Goal: Task Accomplishment & Management: Use online tool/utility

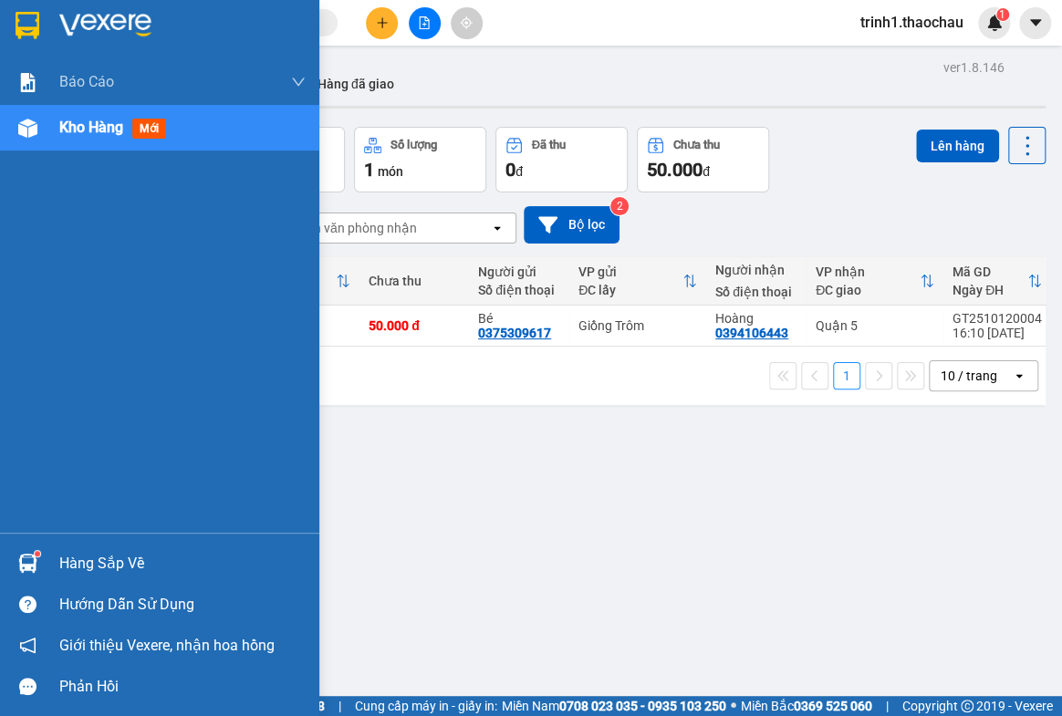
click at [123, 547] on div "Hàng sắp về" at bounding box center [159, 563] width 319 height 41
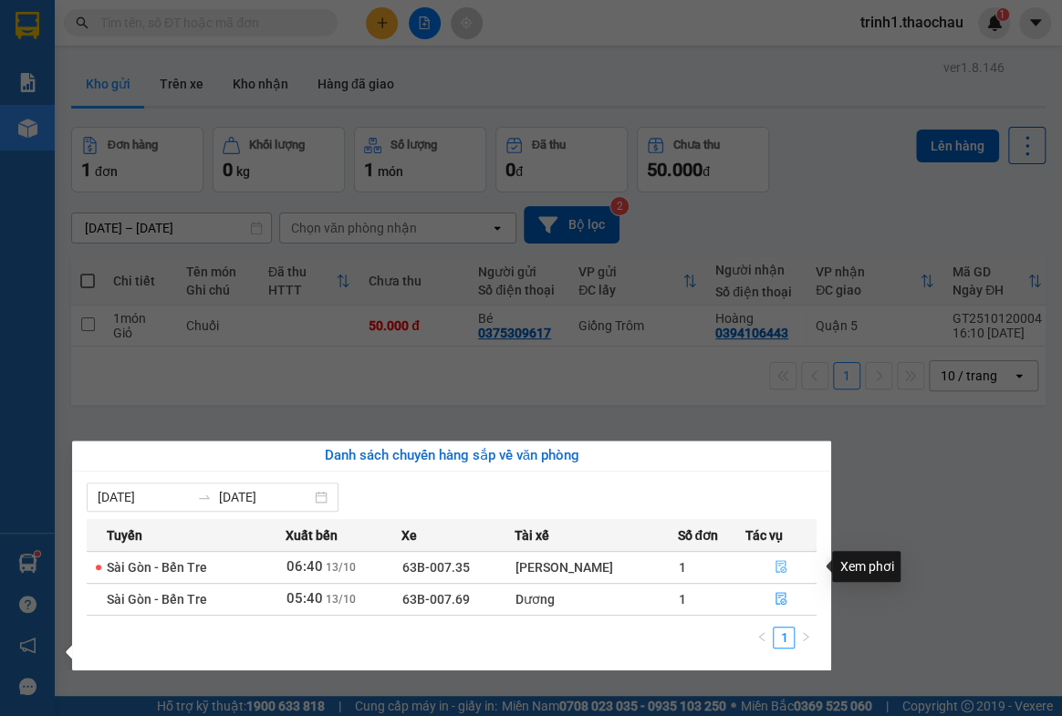
click at [778, 566] on icon "file-done" at bounding box center [780, 566] width 13 height 13
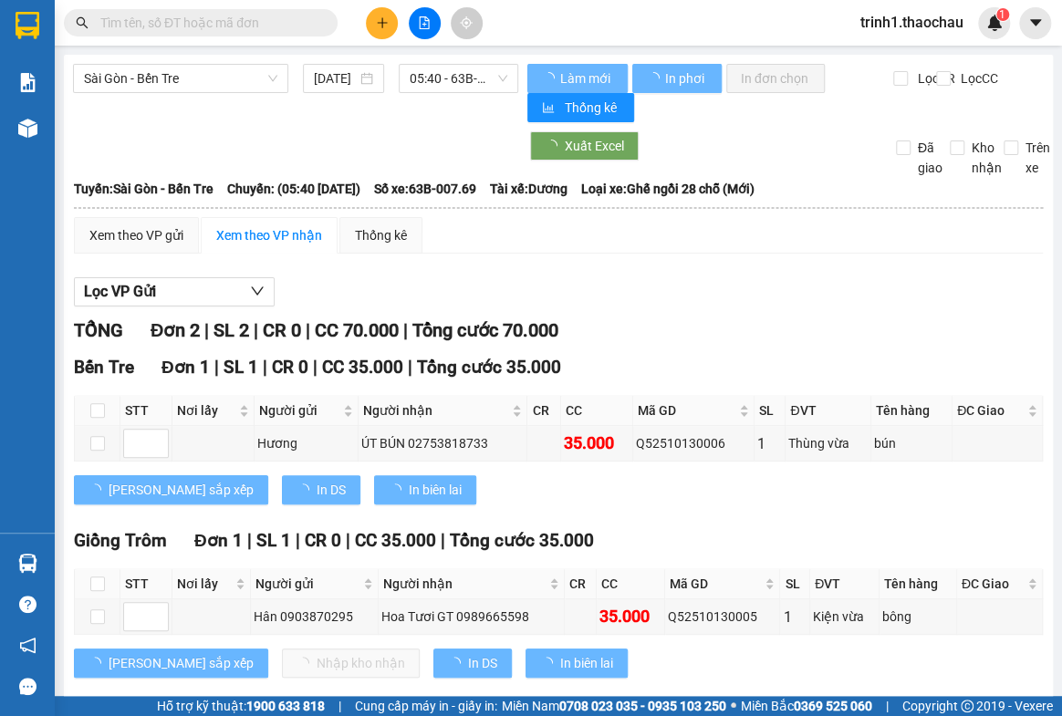
scroll to position [32, 0]
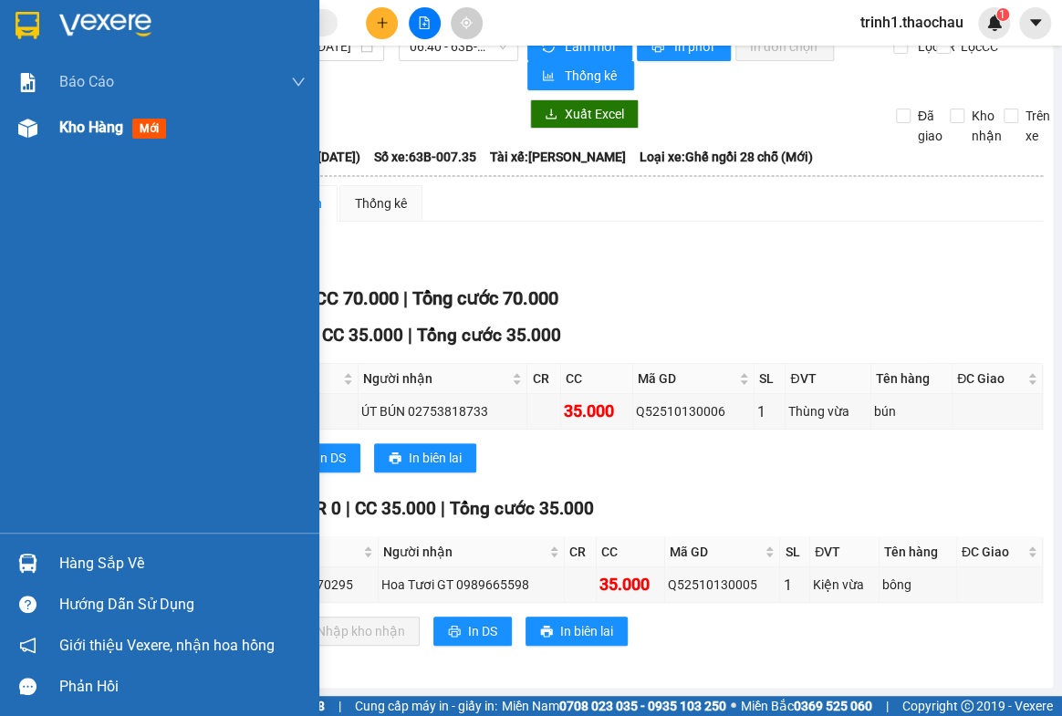
click at [76, 130] on span "Kho hàng" at bounding box center [91, 127] width 64 height 17
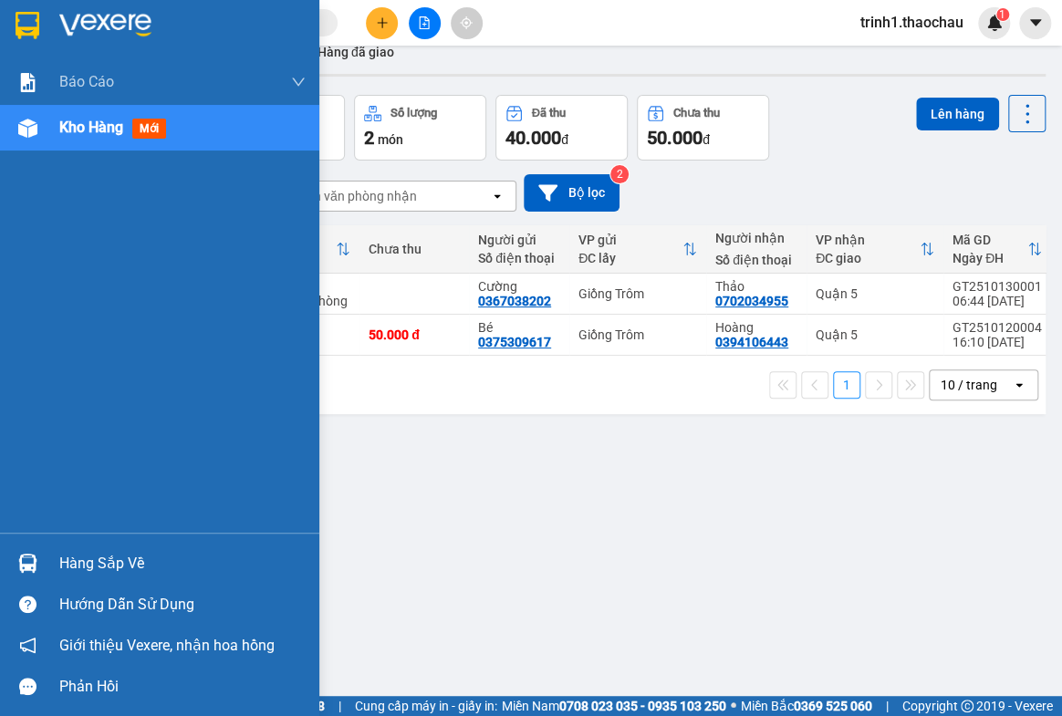
click at [120, 556] on div "Hàng sắp về" at bounding box center [182, 563] width 246 height 27
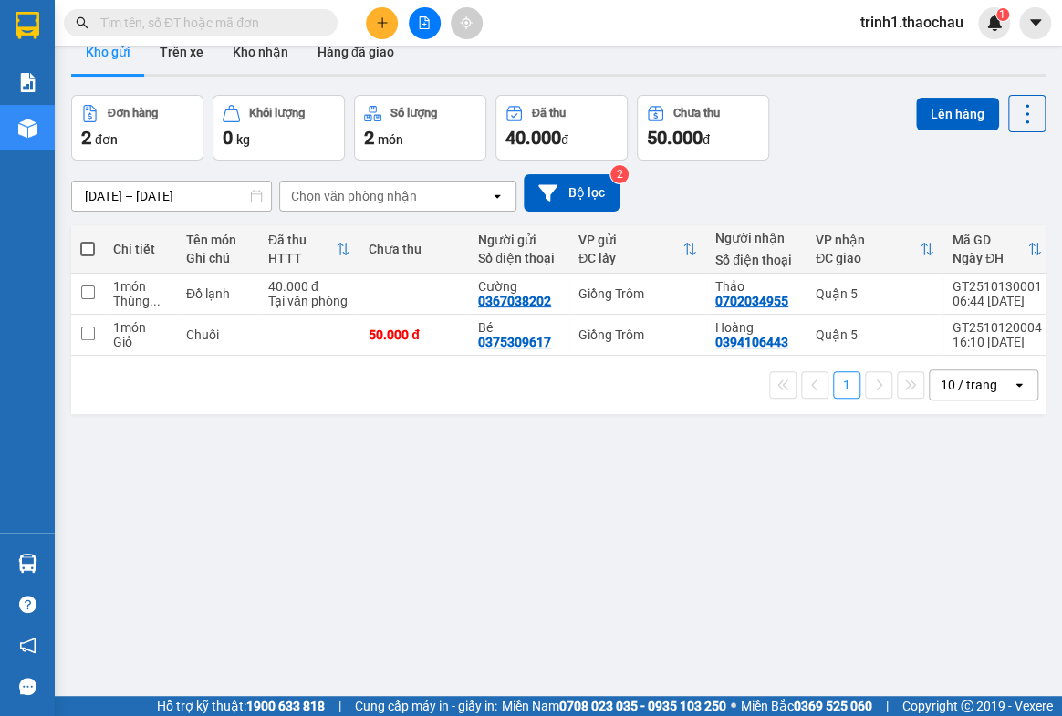
click at [888, 594] on section "Kết quả tìm kiếm ( 0 ) Bộ lọc No Data trinh1.thaochau 1 Báo cáo Báo cáo dòng ti…" at bounding box center [531, 358] width 1062 height 716
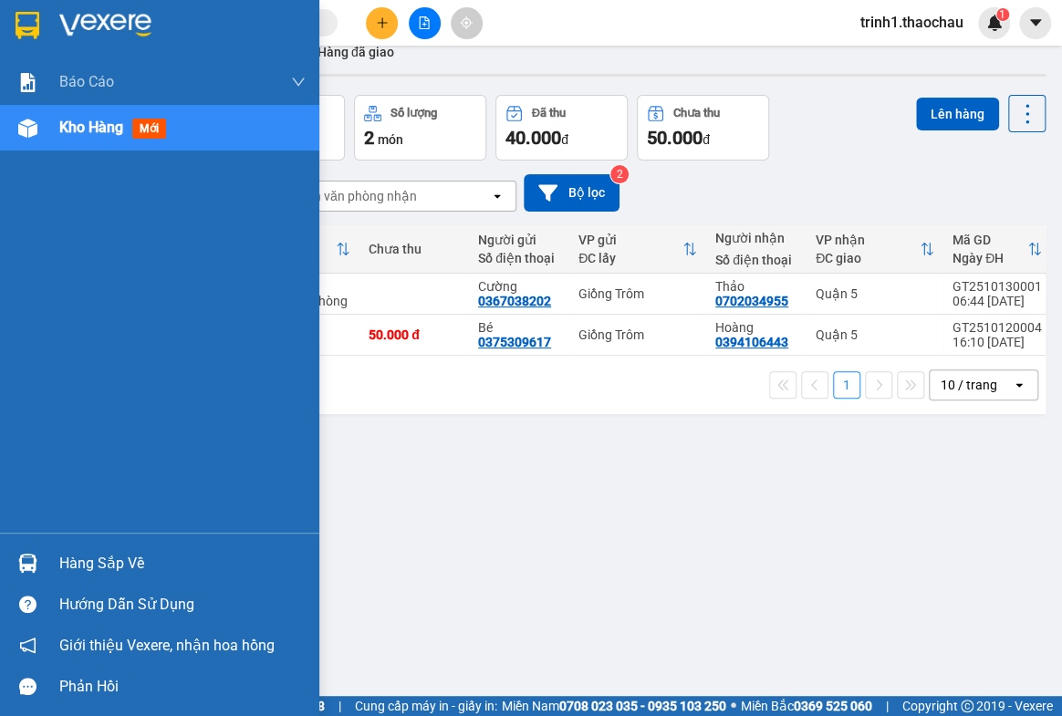
click at [109, 129] on span "Kho hàng" at bounding box center [91, 127] width 64 height 17
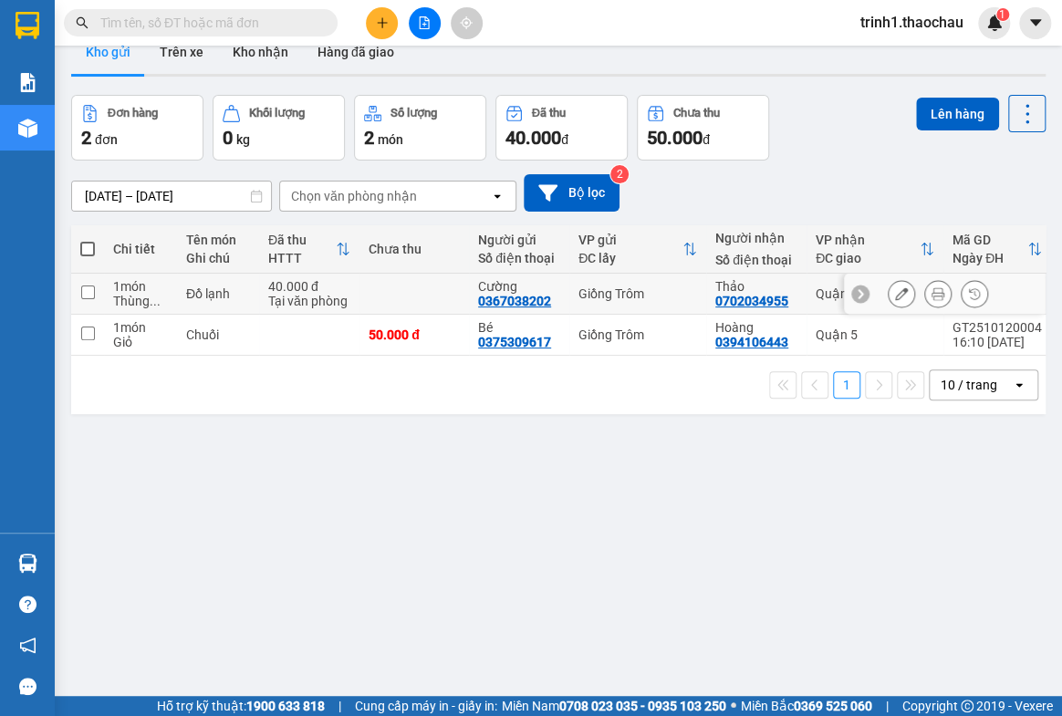
click at [86, 292] on input "checkbox" at bounding box center [88, 293] width 14 height 14
checkbox input "true"
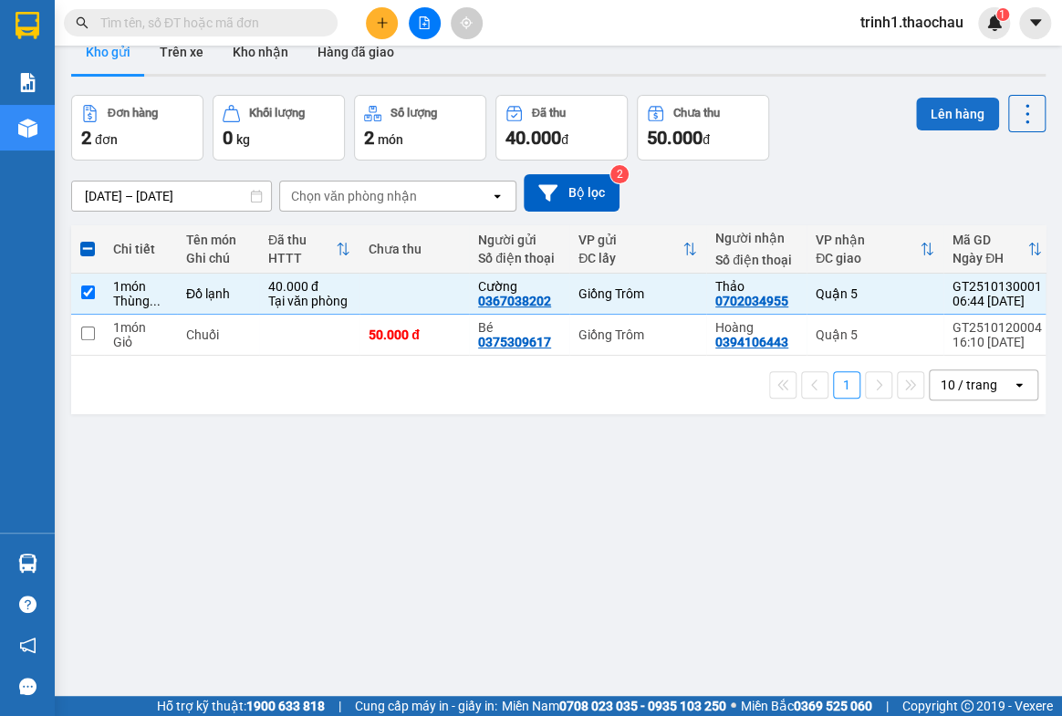
click at [941, 102] on button "Lên hàng" at bounding box center [957, 114] width 83 height 33
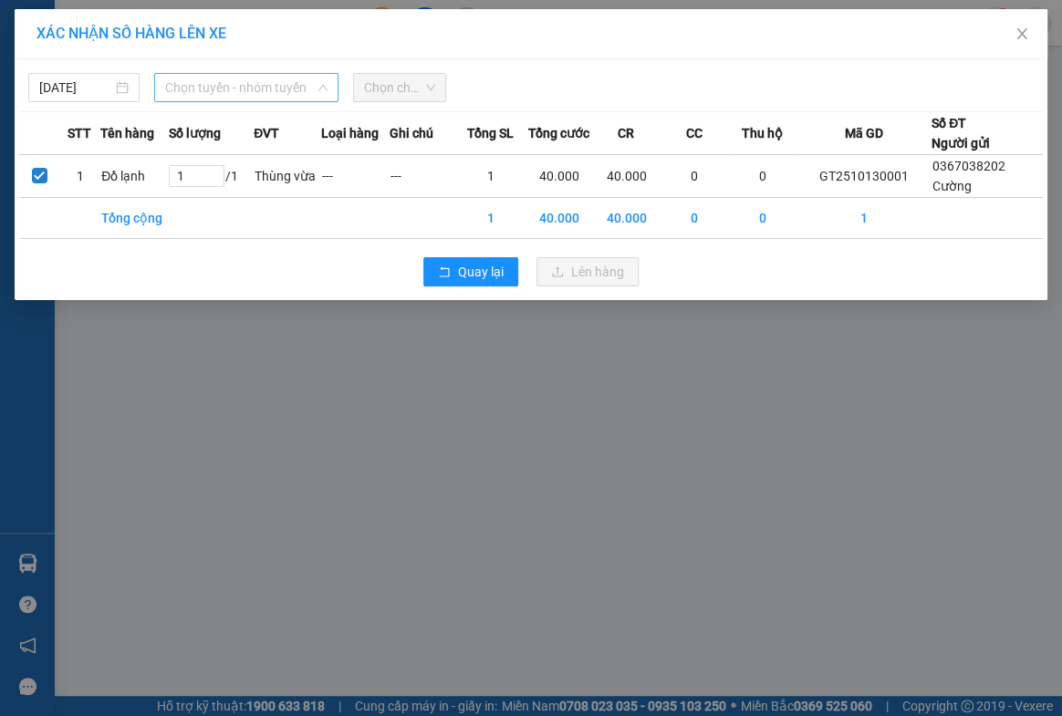
click at [181, 89] on span "Chọn tuyến - nhóm tuyến" at bounding box center [245, 87] width 161 height 27
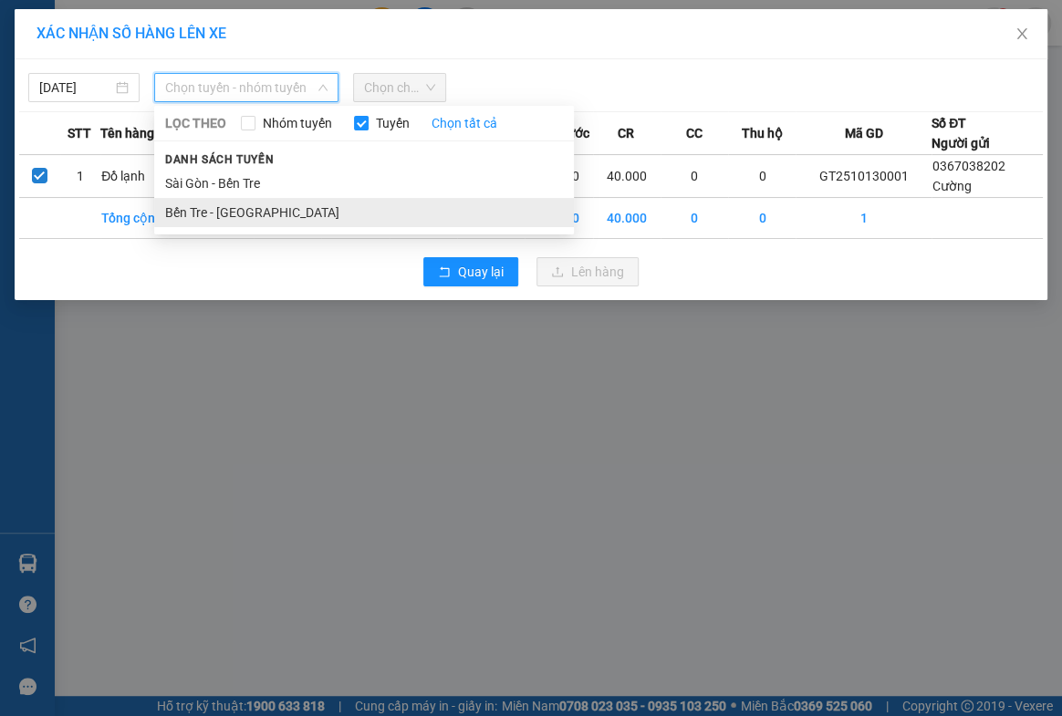
click at [192, 210] on li "Bến Tre - [GEOGRAPHIC_DATA]" at bounding box center [364, 212] width 420 height 29
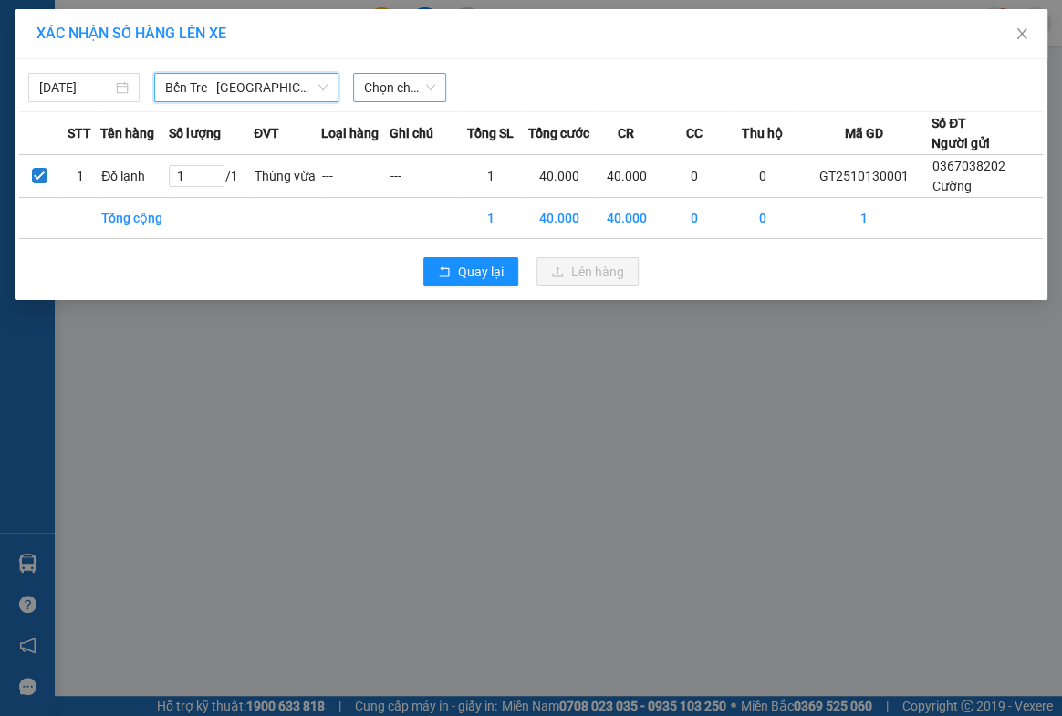
click at [404, 89] on span "Chọn chuyến" at bounding box center [400, 87] width 72 height 27
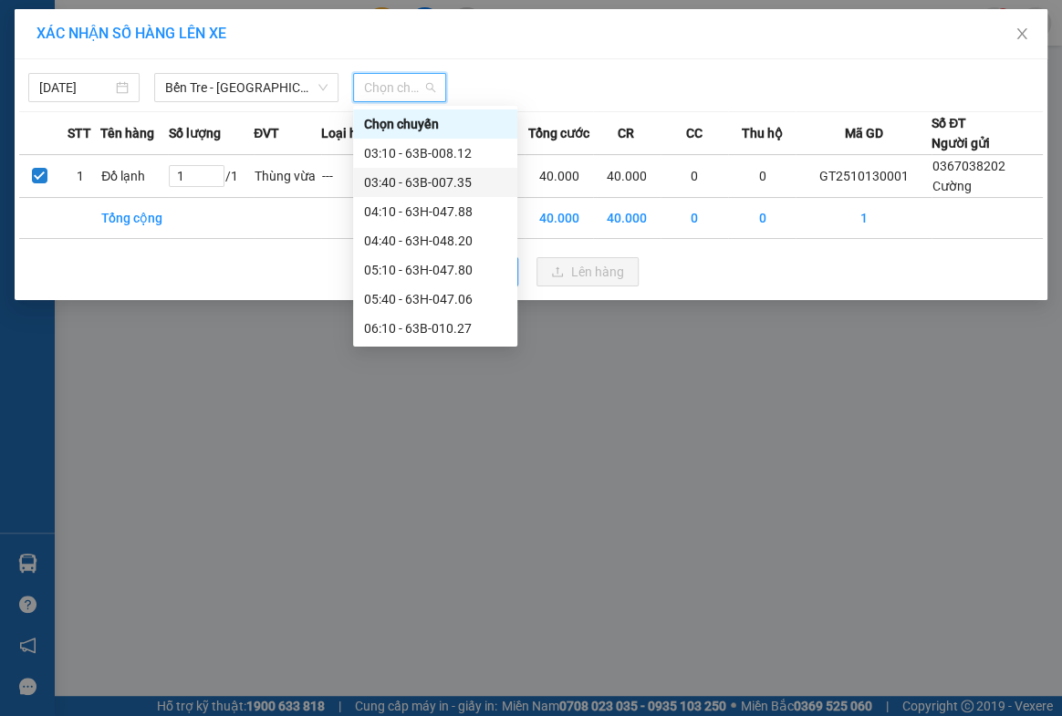
scroll to position [82, 0]
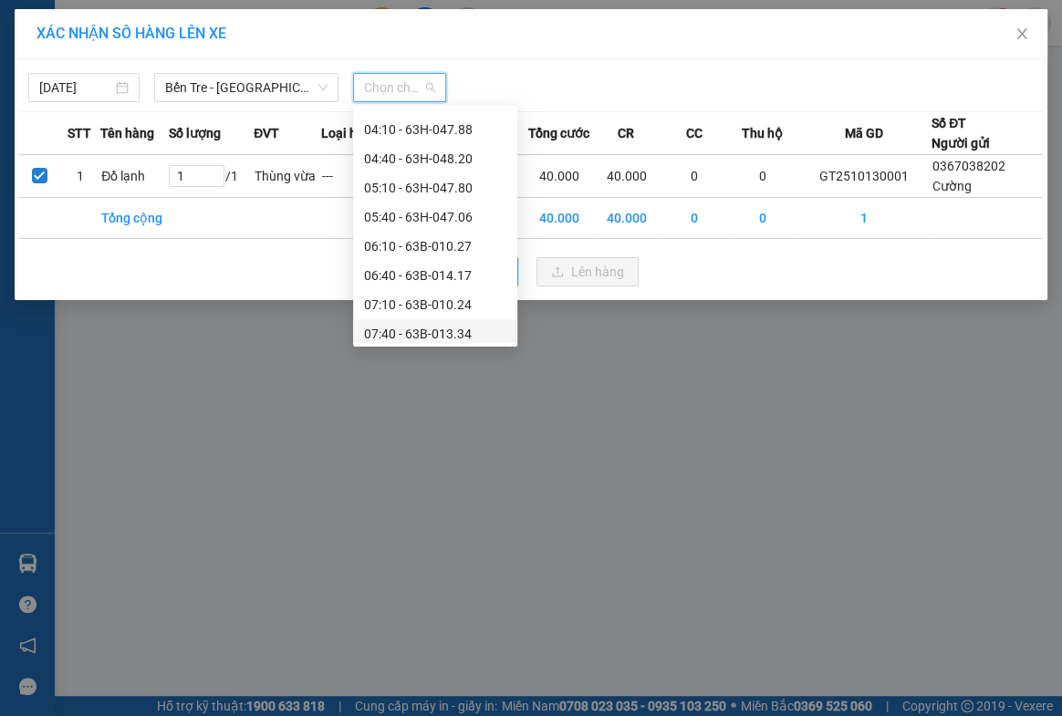
click at [410, 336] on div "07:40 - 63B-013.34" at bounding box center [435, 334] width 142 height 20
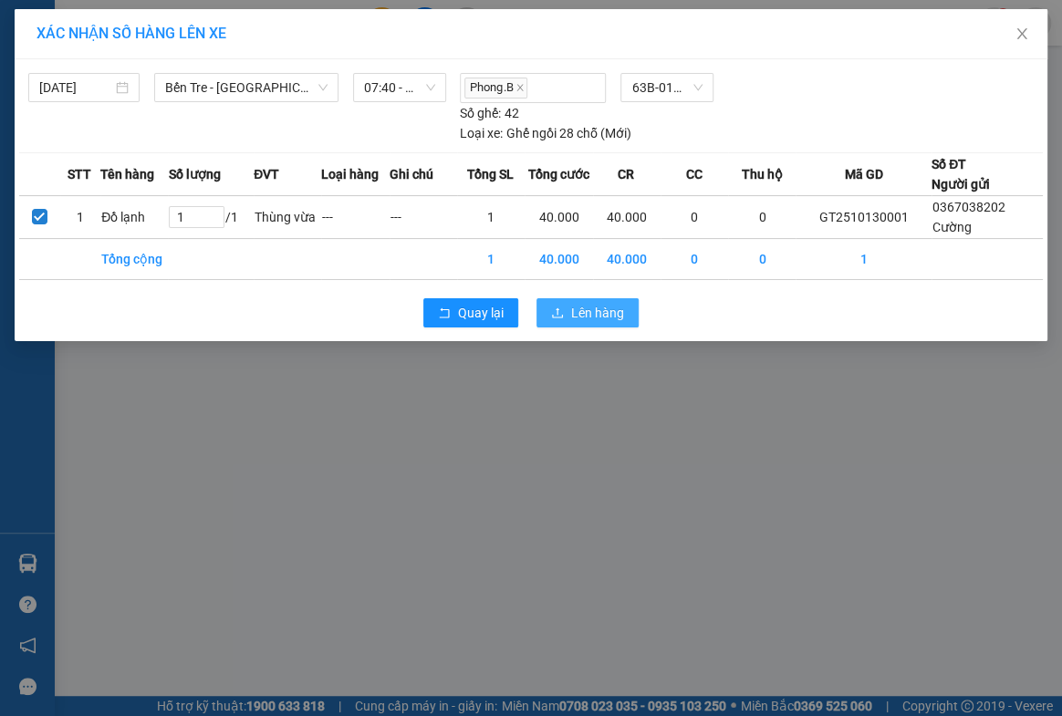
click at [579, 310] on span "Lên hàng" at bounding box center [597, 313] width 53 height 20
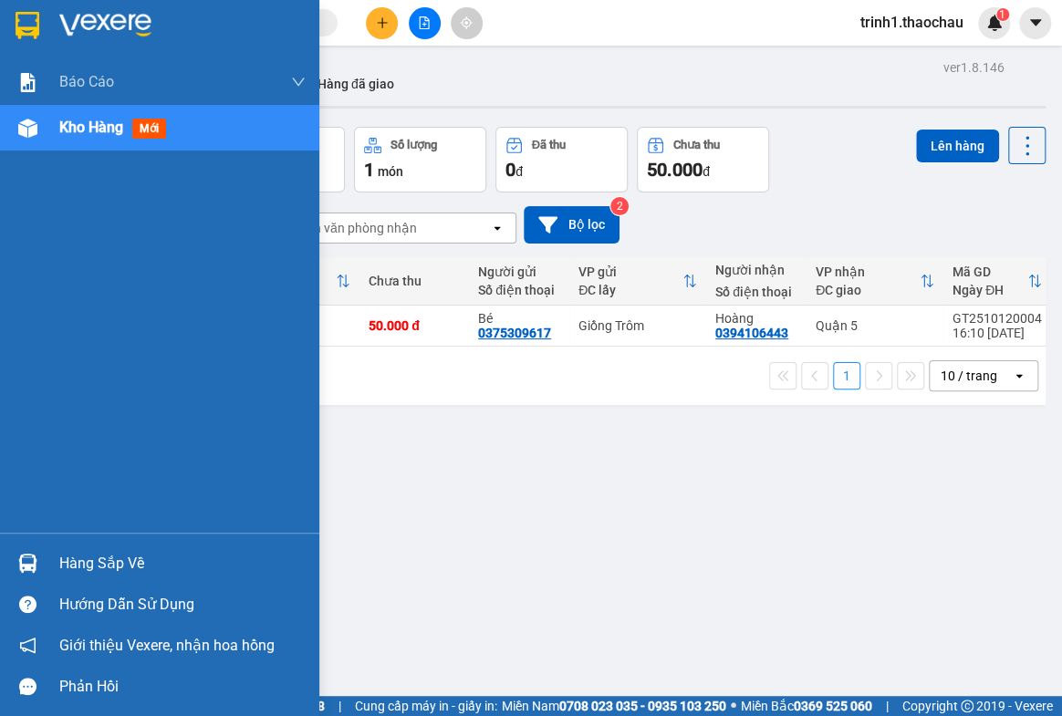
click at [99, 569] on div "Hàng sắp về" at bounding box center [182, 563] width 246 height 27
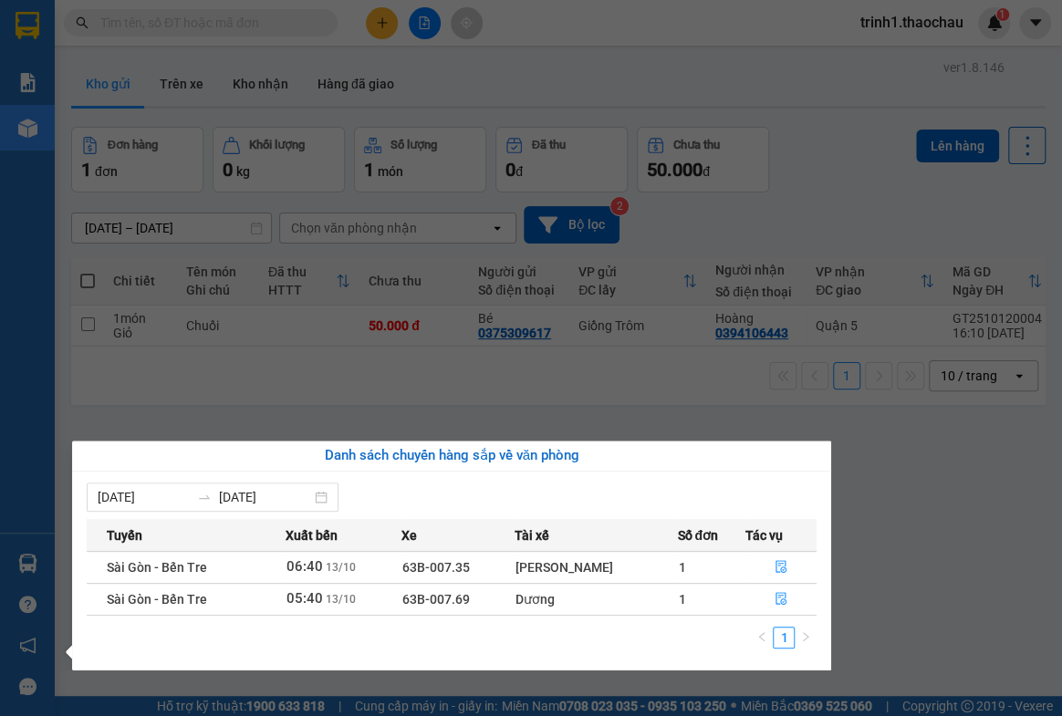
click at [905, 543] on section "Kết quả tìm kiếm ( 0 ) Bộ lọc No Data trinh1.thaochau 1 Báo cáo Báo cáo dòng ti…" at bounding box center [531, 358] width 1062 height 716
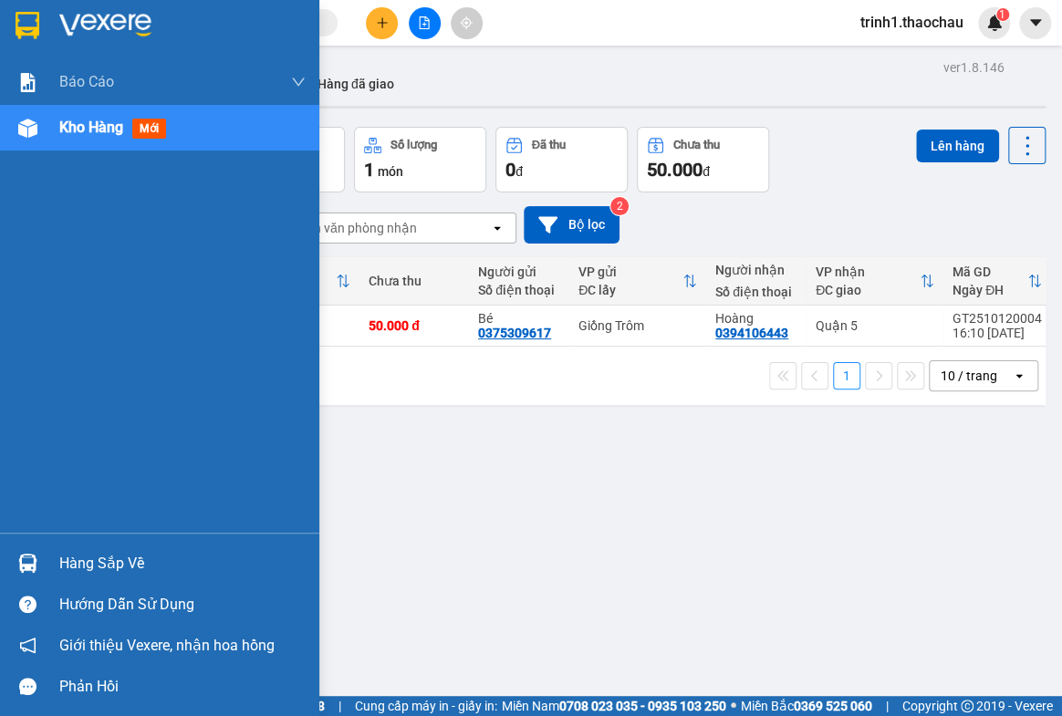
click at [64, 551] on div "Hàng sắp về" at bounding box center [182, 563] width 246 height 27
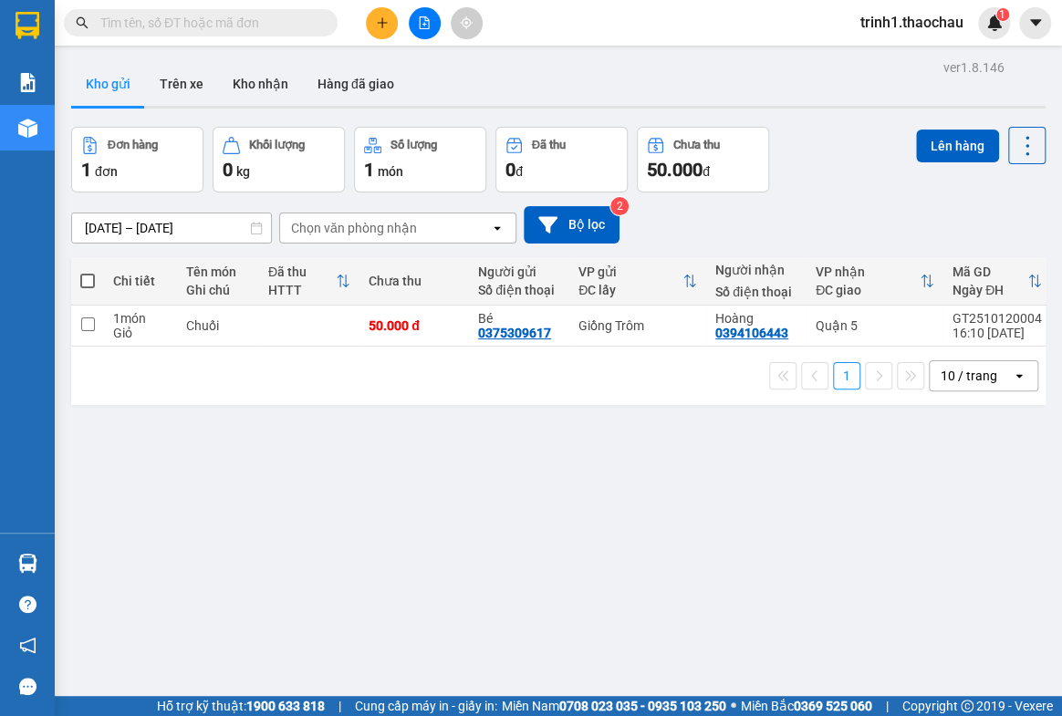
click at [920, 502] on section "Kết quả tìm kiếm ( 0 ) Bộ lọc No Data trinh1.thaochau 1 Báo cáo Báo cáo dòng ti…" at bounding box center [531, 358] width 1062 height 716
